Goal: Task Accomplishment & Management: Use online tool/utility

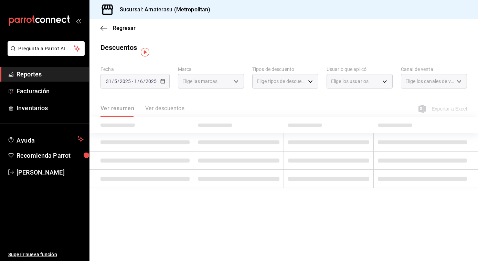
type input "e4cd7fcb-d45b-43ae-a99f-ad4ccfcd9032,f3afaab8-8c3d-4e49-a299-af9bdf6027b2"
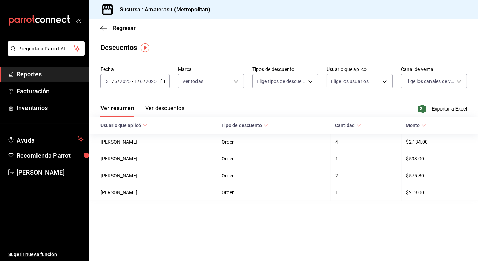
click at [99, 27] on div "Regresar" at bounding box center [283, 28] width 388 height 18
click at [104, 27] on icon "button" at bounding box center [103, 28] width 7 height 6
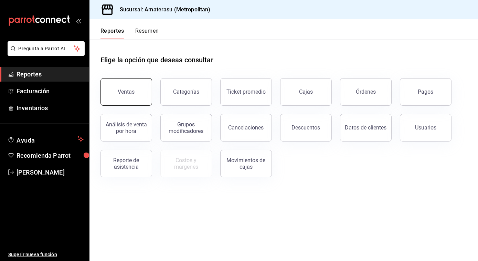
click at [143, 87] on button "Ventas" at bounding box center [126, 92] width 52 height 28
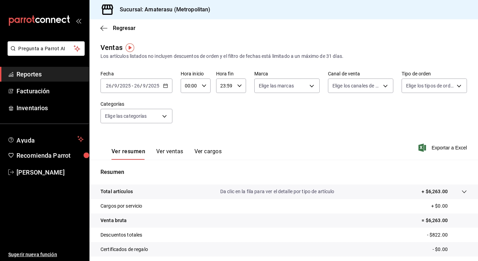
click at [167, 85] on icon "button" at bounding box center [165, 85] width 5 height 5
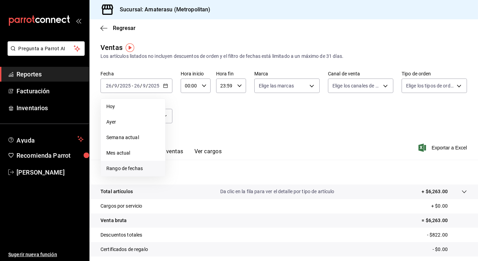
click at [132, 166] on span "Rango de fechas" at bounding box center [132, 168] width 53 height 7
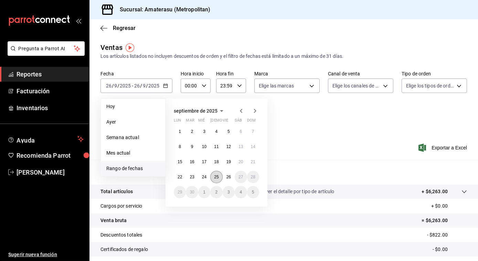
click at [216, 177] on abbr "25" at bounding box center [216, 176] width 4 height 5
click at [228, 173] on button "26" at bounding box center [229, 177] width 12 height 12
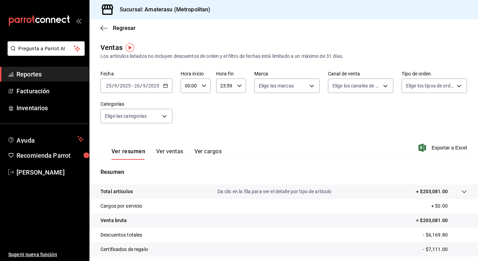
click at [204, 87] on icon "button" at bounding box center [204, 85] width 5 height 5
click at [189, 141] on span "05" at bounding box center [187, 143] width 4 height 6
type input "05:00"
click at [244, 129] on div at bounding box center [239, 130] width 478 height 261
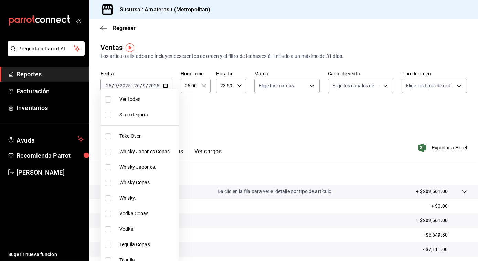
click at [163, 117] on body "Pregunta a Parrot AI Reportes Facturación Inventarios Ayuda Recomienda Parrot […" at bounding box center [239, 130] width 478 height 261
click at [231, 129] on div at bounding box center [239, 130] width 478 height 261
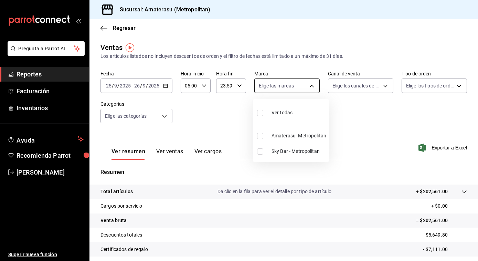
click at [308, 86] on body "Pregunta a Parrot AI Reportes Facturación Inventarios Ayuda Recomienda Parrot […" at bounding box center [239, 130] width 478 height 261
click at [260, 149] on input "checkbox" at bounding box center [260, 151] width 6 height 6
checkbox input "true"
type input "f3afaab8-8c3d-4e49-a299-af9bdf6027b2"
click at [348, 128] on div at bounding box center [239, 130] width 478 height 261
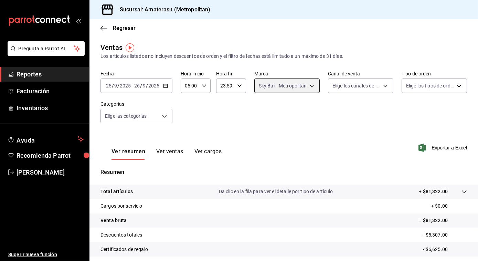
scroll to position [9, 0]
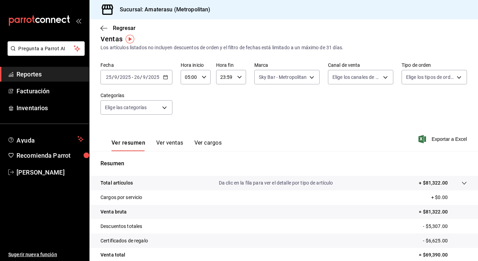
click at [309, 208] on tr "Venta bruta = $81,322.00" at bounding box center [283, 212] width 388 height 14
click at [434, 137] on span "Exportar a Excel" at bounding box center [443, 139] width 47 height 8
